Goal: Check status

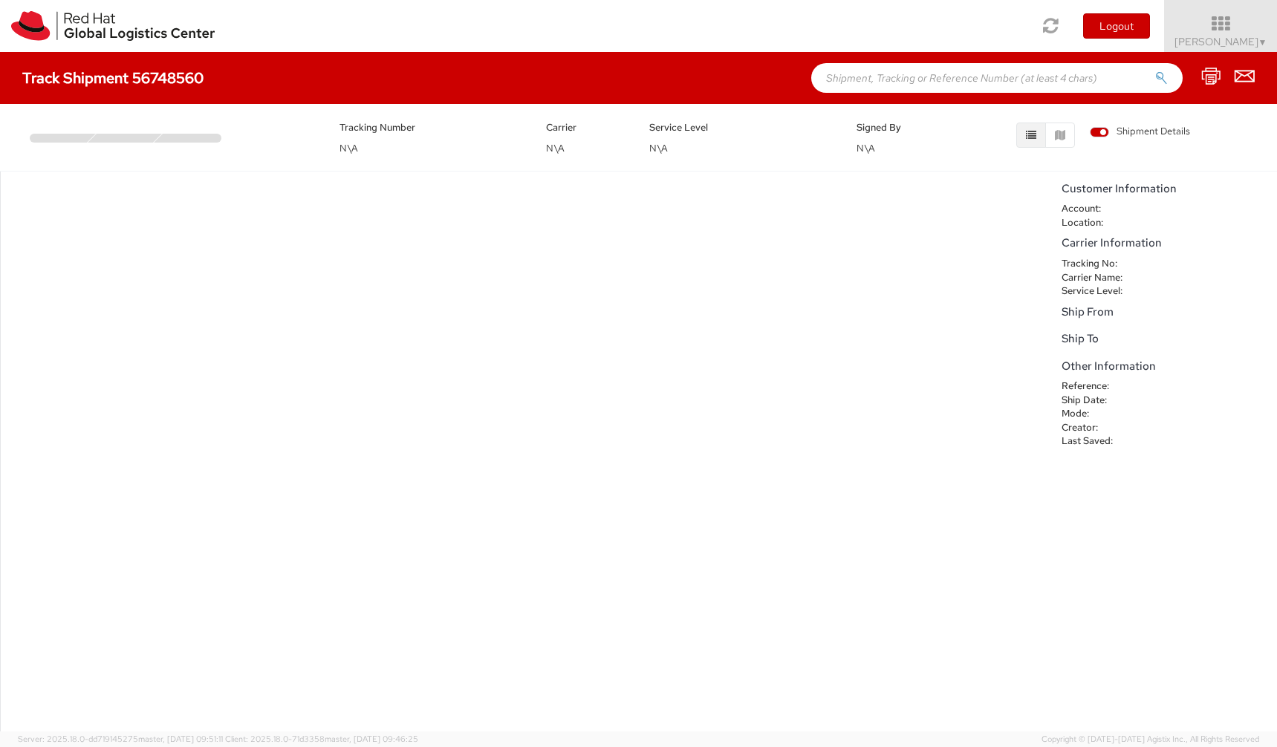
drag, startPoint x: 240, startPoint y: 287, endPoint x: 269, endPoint y: 276, distance: 30.8
click at [240, 287] on div "No data to show" at bounding box center [527, 452] width 1054 height 560
click at [1125, 270] on dt "Tracking No:" at bounding box center [1098, 264] width 96 height 14
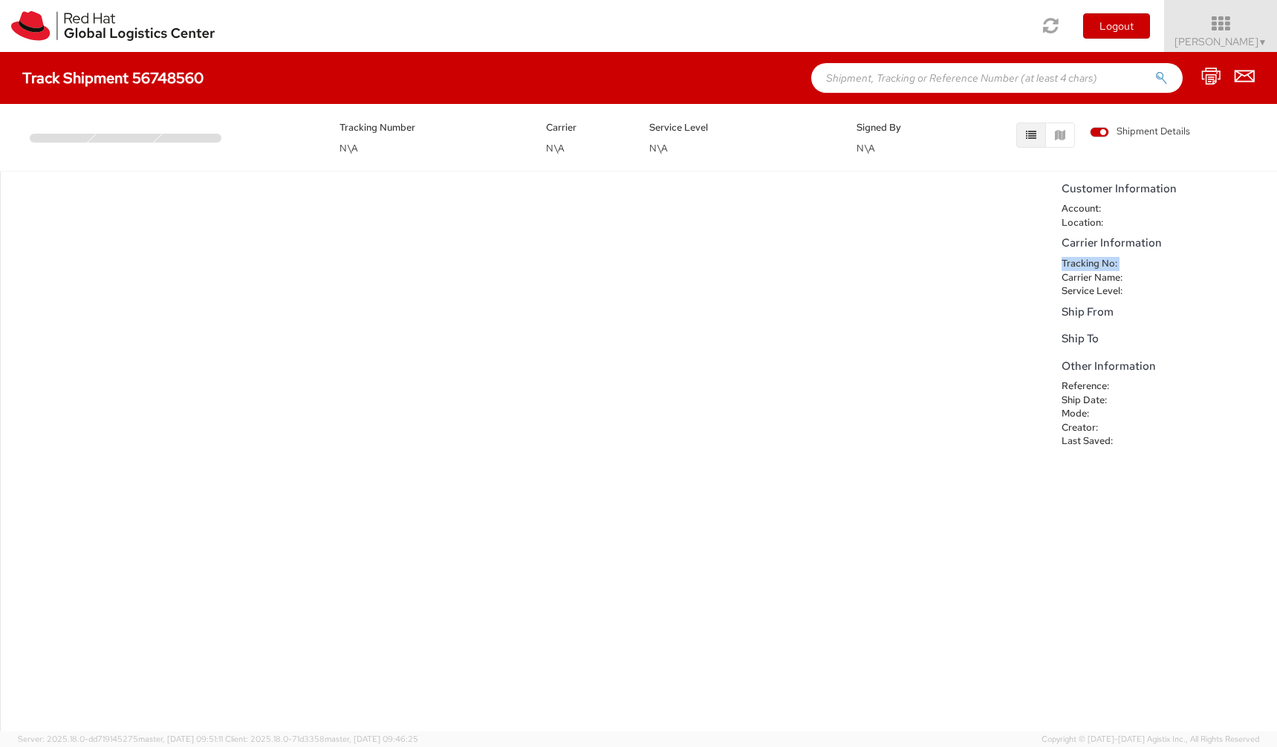
click at [1125, 270] on dt "Tracking No:" at bounding box center [1098, 264] width 96 height 14
click at [1120, 319] on div "Ship From" at bounding box center [1165, 314] width 208 height 24
